Goal: Task Accomplishment & Management: Complete application form

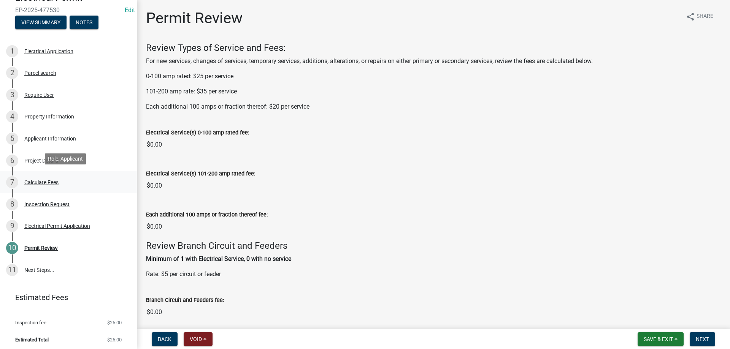
click at [41, 181] on div "Calculate Fees" at bounding box center [41, 182] width 34 height 5
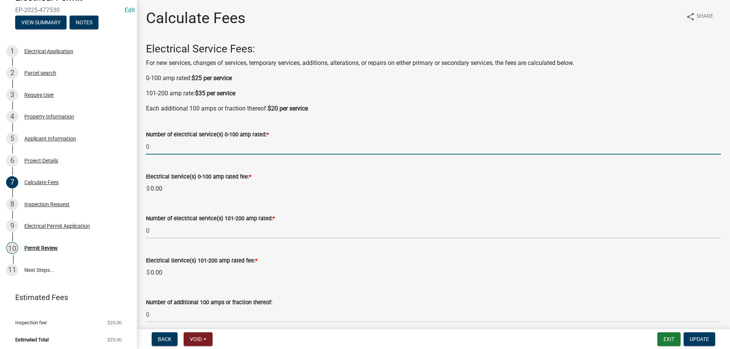
click at [186, 148] on input "0" at bounding box center [433, 147] width 575 height 16
type input "1"
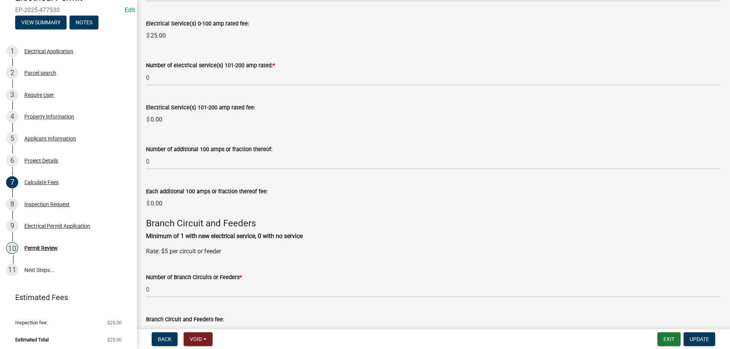
scroll to position [190, 0]
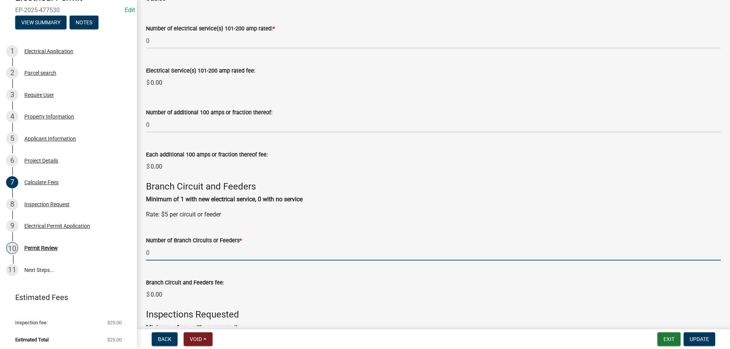
click at [203, 254] on input "0" at bounding box center [433, 253] width 575 height 16
type input "1"
click at [302, 280] on wm-data-entity-input "Branch Circuit and Feeders fee: $ 0.00" at bounding box center [433, 289] width 575 height 42
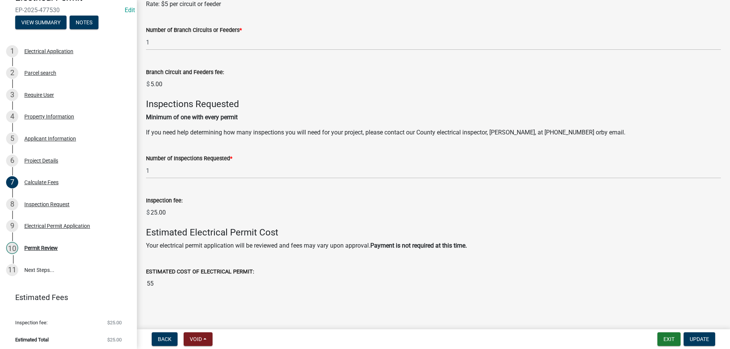
scroll to position [402, 0]
click at [697, 339] on span "Update" at bounding box center [699, 339] width 19 height 6
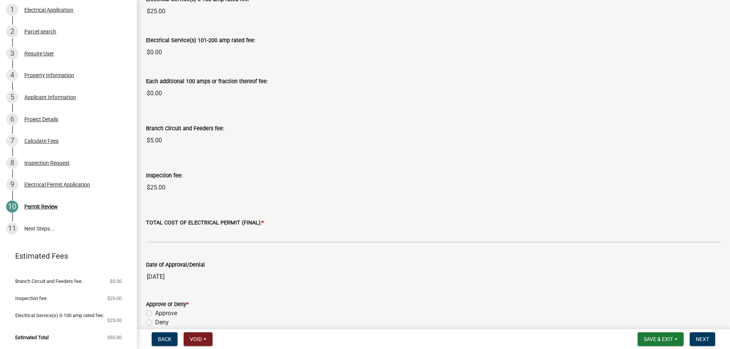
scroll to position [152, 0]
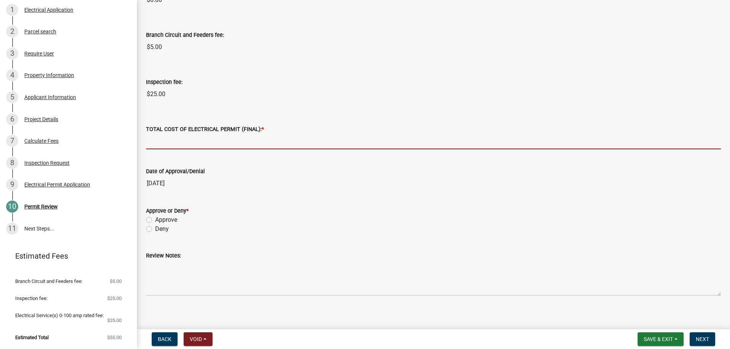
click at [184, 134] on input "text" at bounding box center [433, 142] width 575 height 16
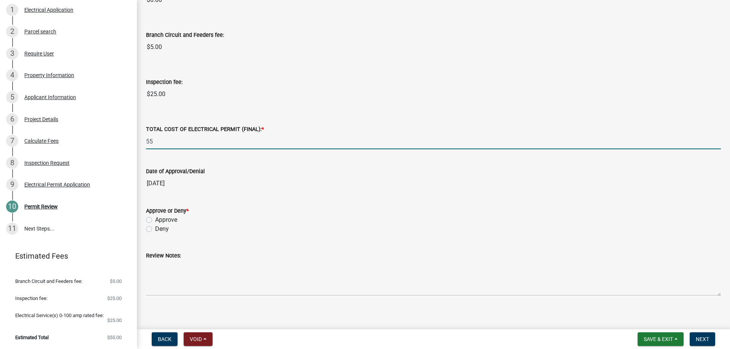
type input "55"
click at [286, 205] on form "Approve or Deny * Approve Deny" at bounding box center [433, 215] width 575 height 37
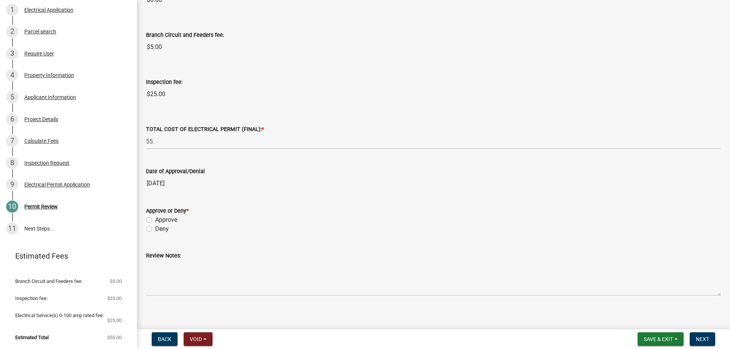
click at [155, 219] on label "Approve" at bounding box center [166, 220] width 22 height 9
click at [155, 219] on input "Approve" at bounding box center [157, 218] width 5 height 5
radio input "true"
click at [296, 232] on div "Deny" at bounding box center [433, 229] width 575 height 9
click at [708, 338] on span "Next" at bounding box center [702, 339] width 13 height 6
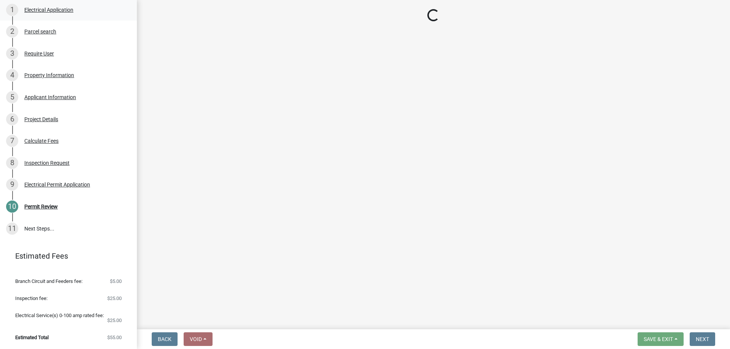
scroll to position [177, 0]
select select "3: 3"
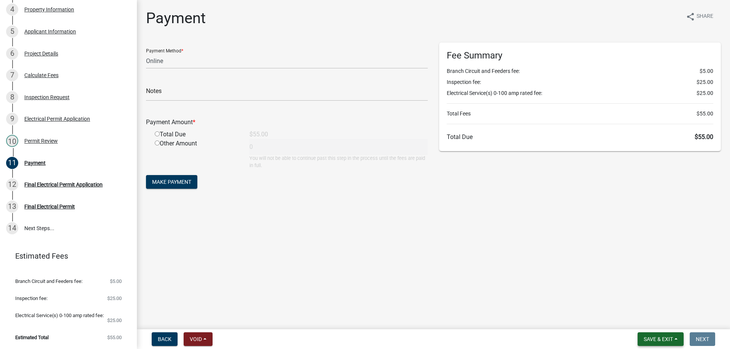
click at [671, 336] on span "Save & Exit" at bounding box center [658, 339] width 29 height 6
click at [665, 321] on button "Save & Exit" at bounding box center [653, 320] width 61 height 18
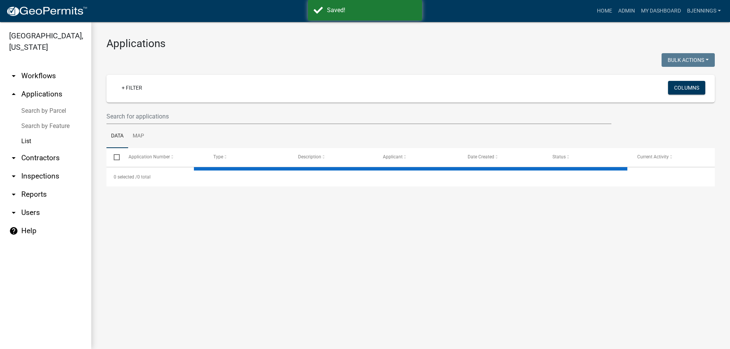
select select "3: 100"
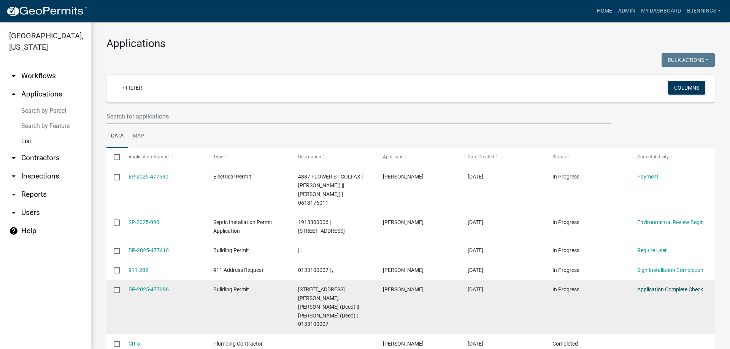
click at [665, 293] on link "Application Complete Check" at bounding box center [670, 290] width 66 height 6
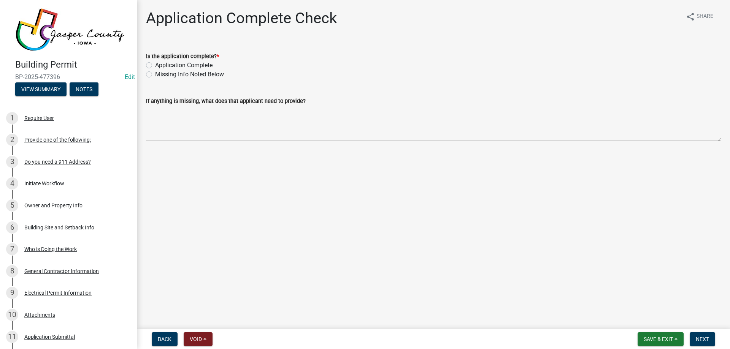
drag, startPoint x: 148, startPoint y: 67, endPoint x: 152, endPoint y: 66, distance: 3.8
click at [155, 67] on label "Application Complete" at bounding box center [183, 65] width 57 height 9
click at [155, 66] on input "Application Complete" at bounding box center [157, 63] width 5 height 5
radio input "true"
click at [708, 336] on button "Next" at bounding box center [702, 340] width 25 height 14
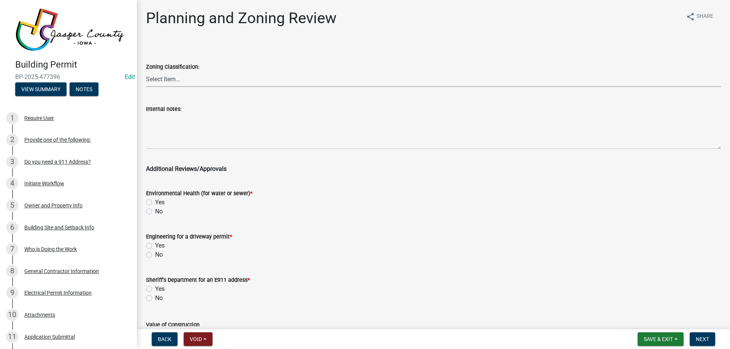
click at [230, 74] on select "Select Item... A RR-5 RR-1 R-1 POS UC/MHP C I FO WHPO AO PUD Incorporated City" at bounding box center [433, 79] width 575 height 16
click at [146, 71] on select "Select Item... A RR-5 RR-1 R-1 POS UC/MHP C I FO WHPO AO PUD Incorporated City" at bounding box center [433, 79] width 575 height 16
select select "dae2cbe3-7a61-4f95-b554-aabafbeeeba9"
click at [155, 213] on label "No" at bounding box center [159, 211] width 8 height 9
click at [155, 212] on input "No" at bounding box center [157, 209] width 5 height 5
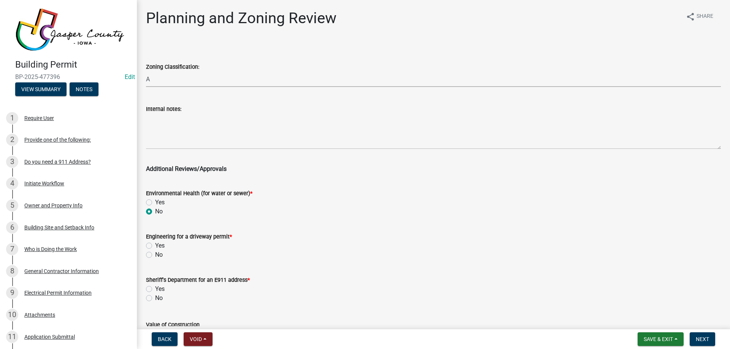
radio input "true"
click at [155, 253] on label "No" at bounding box center [159, 255] width 8 height 9
click at [155, 253] on input "No" at bounding box center [157, 253] width 5 height 5
radio input "true"
click at [150, 294] on div "No" at bounding box center [433, 298] width 575 height 9
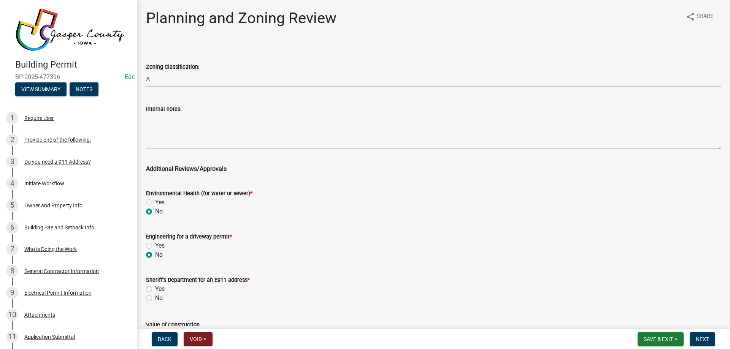
click at [155, 296] on label "No" at bounding box center [159, 298] width 8 height 9
click at [155, 296] on input "No" at bounding box center [157, 296] width 5 height 5
radio input "true"
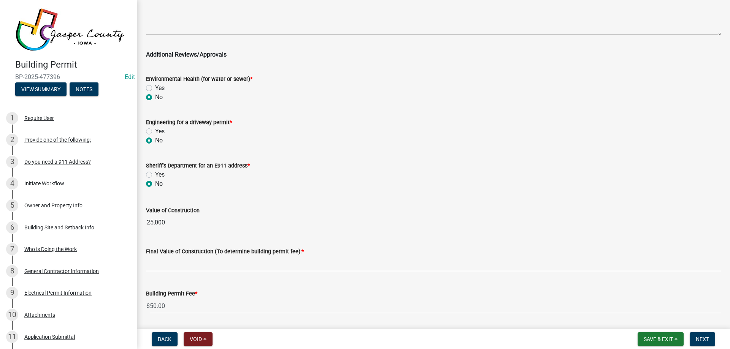
scroll to position [138, 0]
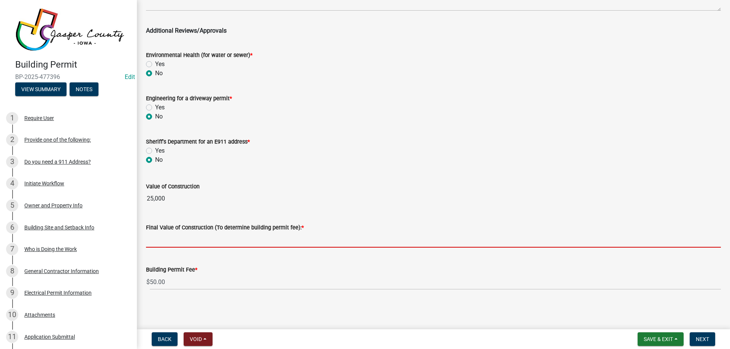
click at [183, 234] on input "text" at bounding box center [433, 240] width 575 height 16
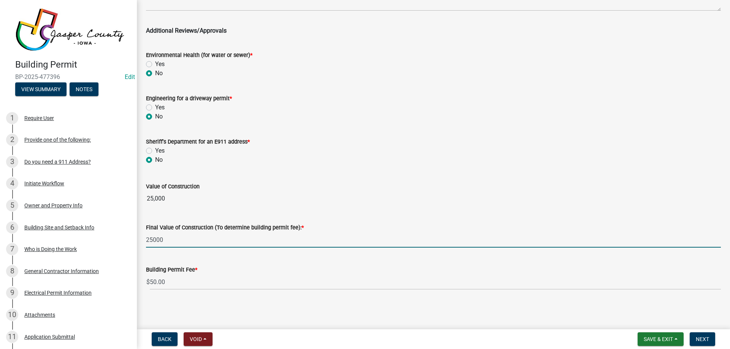
type input "25000"
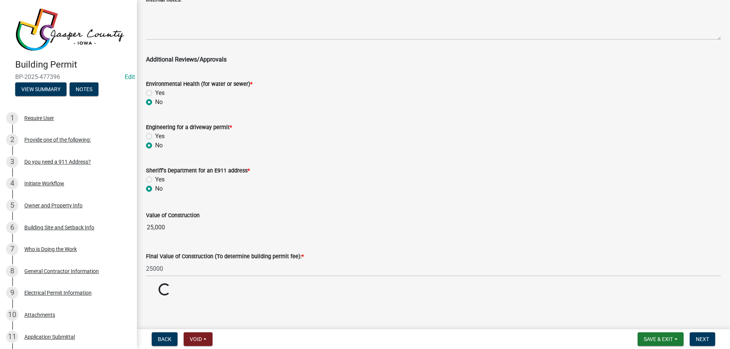
click at [375, 168] on wm-data-entity-input "Sheriff's Department for an E911 address * Yes No" at bounding box center [433, 178] width 575 height 43
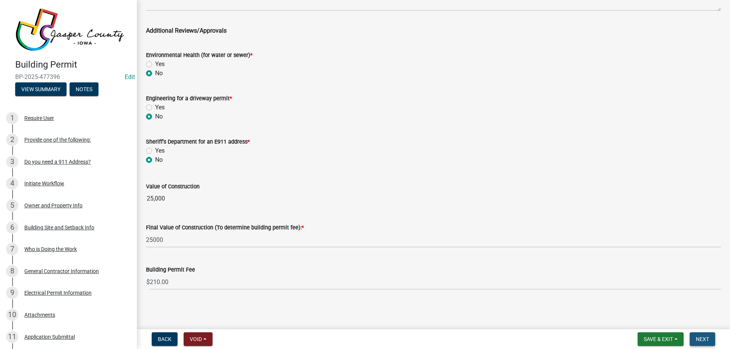
click at [708, 341] on span "Next" at bounding box center [702, 339] width 13 height 6
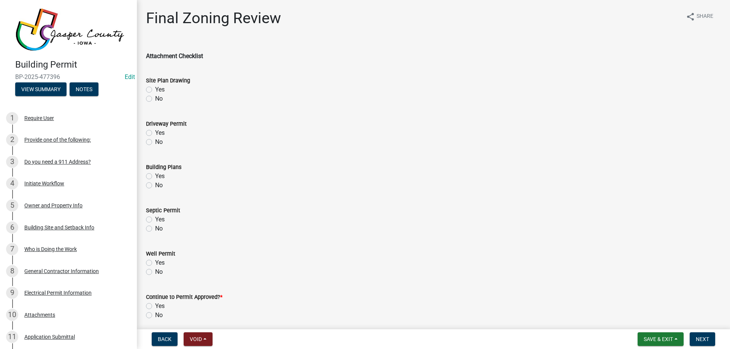
click at [155, 99] on label "No" at bounding box center [159, 98] width 8 height 9
click at [155, 99] on input "No" at bounding box center [157, 96] width 5 height 5
radio input "true"
click at [155, 87] on label "Yes" at bounding box center [160, 89] width 10 height 9
click at [155, 87] on input "Yes" at bounding box center [157, 87] width 5 height 5
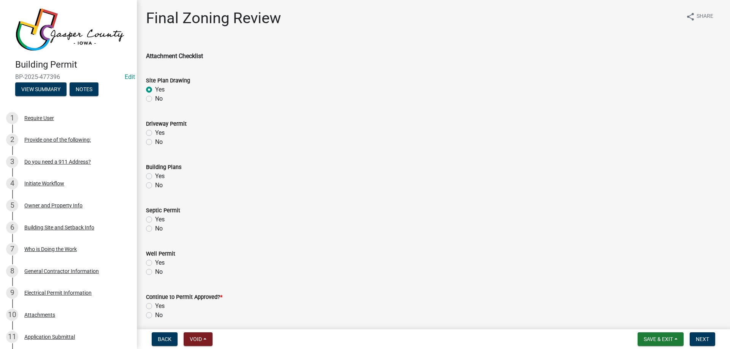
radio input "true"
click at [155, 142] on label "No" at bounding box center [159, 142] width 8 height 9
click at [155, 142] on input "No" at bounding box center [157, 140] width 5 height 5
radio input "true"
click at [155, 178] on label "Yes" at bounding box center [160, 176] width 10 height 9
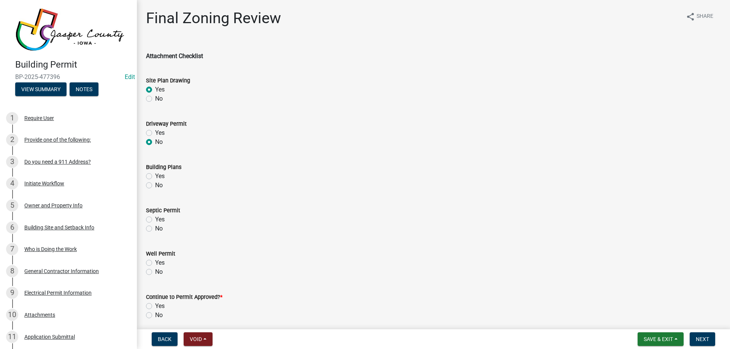
click at [155, 177] on input "Yes" at bounding box center [157, 174] width 5 height 5
radio input "true"
click at [155, 231] on label "No" at bounding box center [159, 228] width 8 height 9
click at [155, 229] on input "No" at bounding box center [157, 226] width 5 height 5
radio input "true"
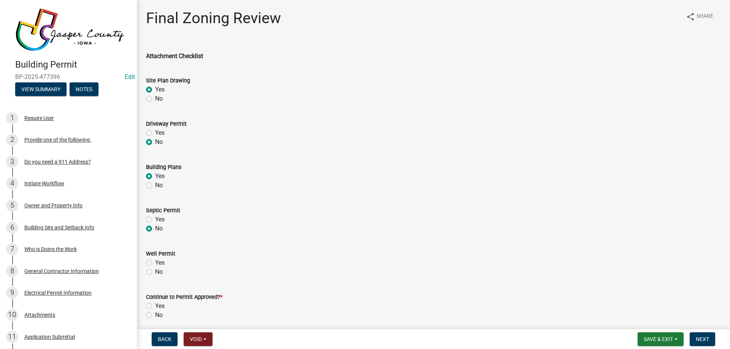
click at [155, 273] on label "No" at bounding box center [159, 272] width 8 height 9
click at [155, 273] on input "No" at bounding box center [157, 270] width 5 height 5
radio input "true"
click at [155, 305] on label "Yes" at bounding box center [160, 306] width 10 height 9
click at [155, 305] on input "Yes" at bounding box center [157, 304] width 5 height 5
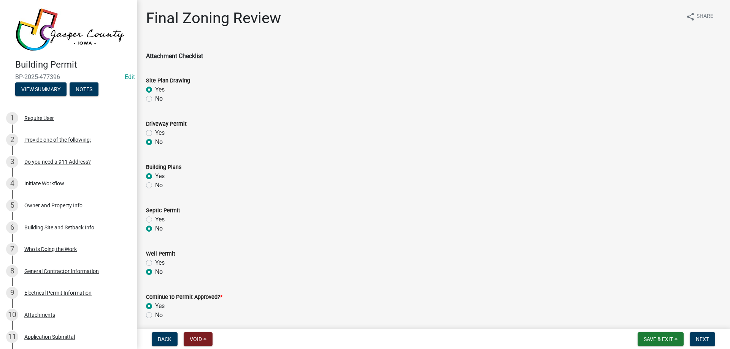
radio input "true"
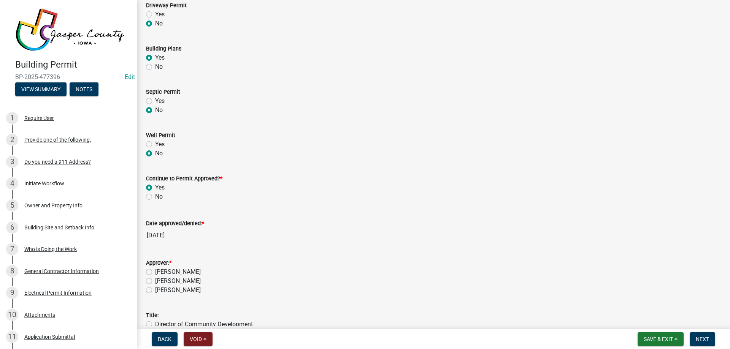
scroll to position [176, 0]
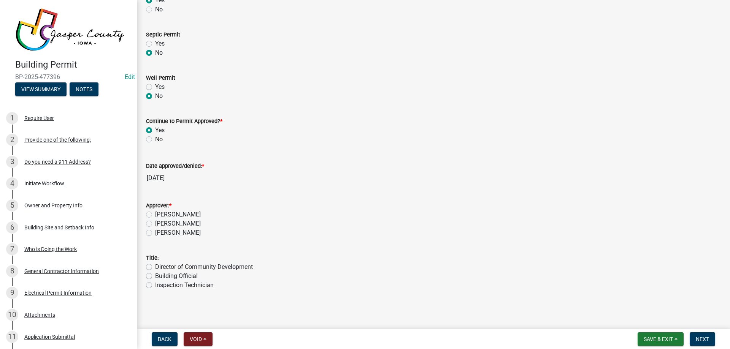
click at [155, 213] on label "[PERSON_NAME]" at bounding box center [178, 214] width 46 height 9
click at [155, 213] on input "[PERSON_NAME]" at bounding box center [157, 212] width 5 height 5
radio input "true"
click at [155, 276] on label "Building Official" at bounding box center [176, 276] width 43 height 9
click at [155, 276] on input "Building Official" at bounding box center [157, 274] width 5 height 5
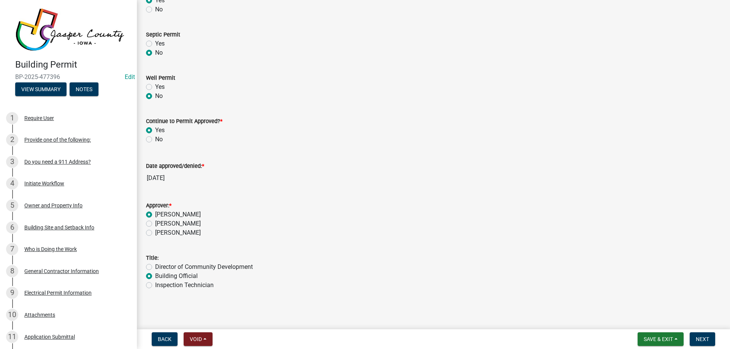
radio input "true"
click at [697, 339] on span "Next" at bounding box center [702, 339] width 13 height 6
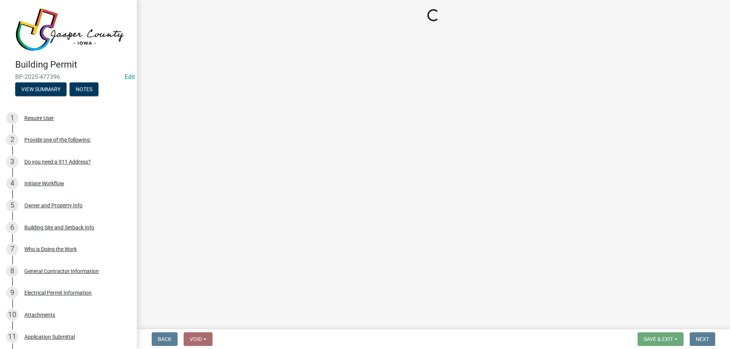
select select "3: 3"
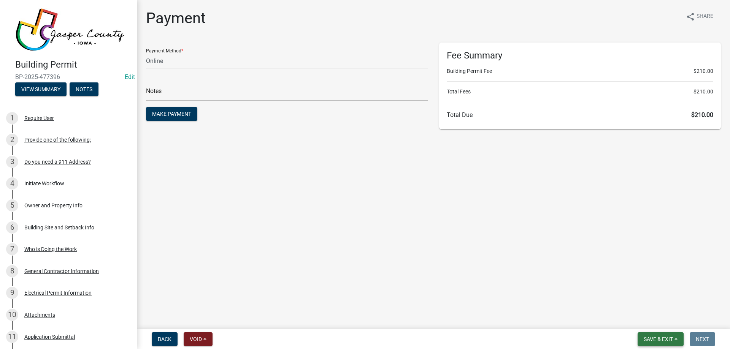
click at [667, 337] on span "Save & Exit" at bounding box center [658, 339] width 29 height 6
click at [662, 320] on button "Save & Exit" at bounding box center [653, 320] width 61 height 18
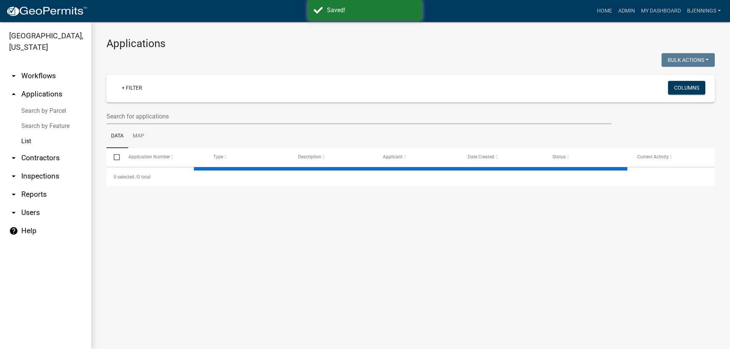
select select "3: 100"
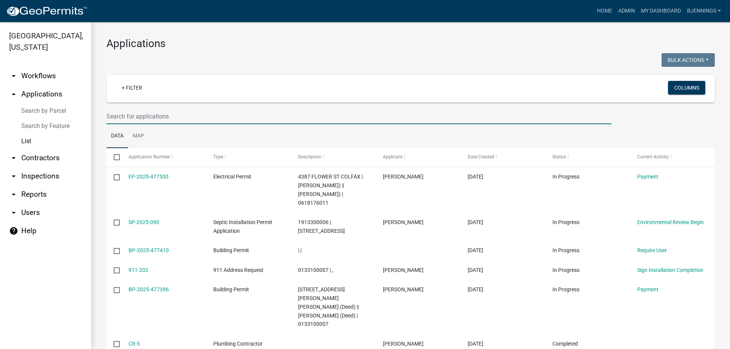
click at [172, 111] on input "text" at bounding box center [358, 117] width 505 height 16
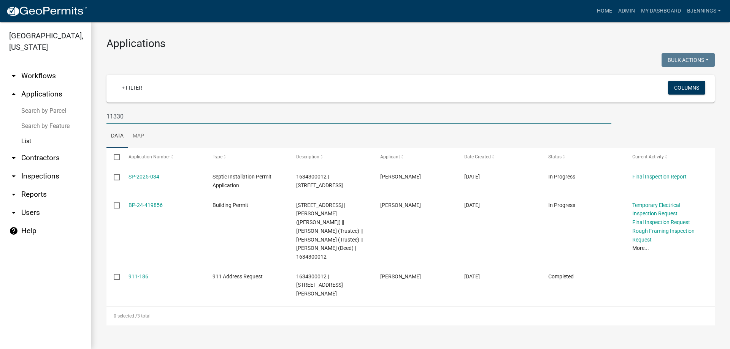
type input "11330"
